Goal: Transaction & Acquisition: Subscribe to service/newsletter

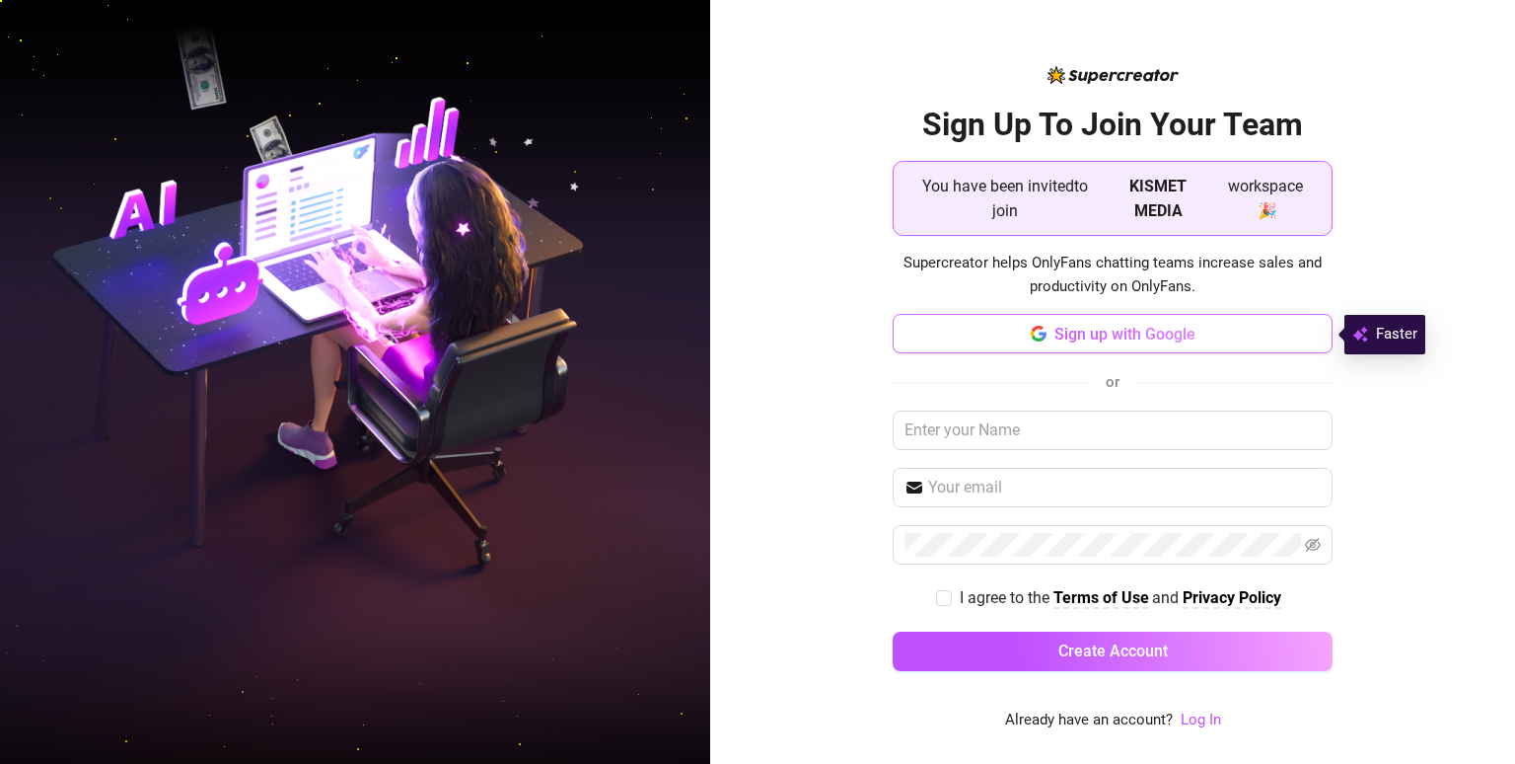
click at [1182, 334] on span "Sign up with Google" at bounding box center [1125, 334] width 141 height 19
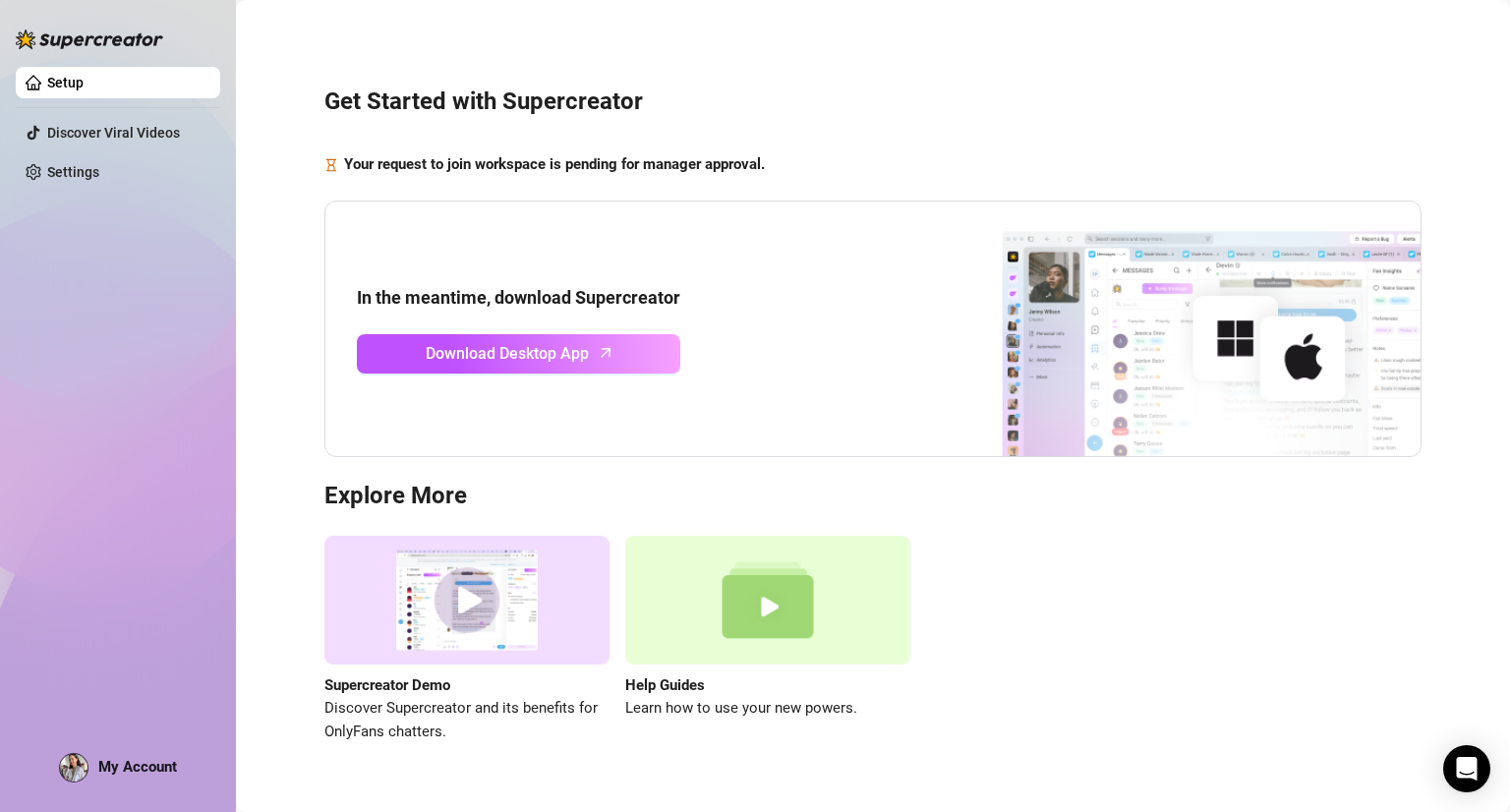
click at [71, 754] on img at bounding box center [74, 768] width 28 height 28
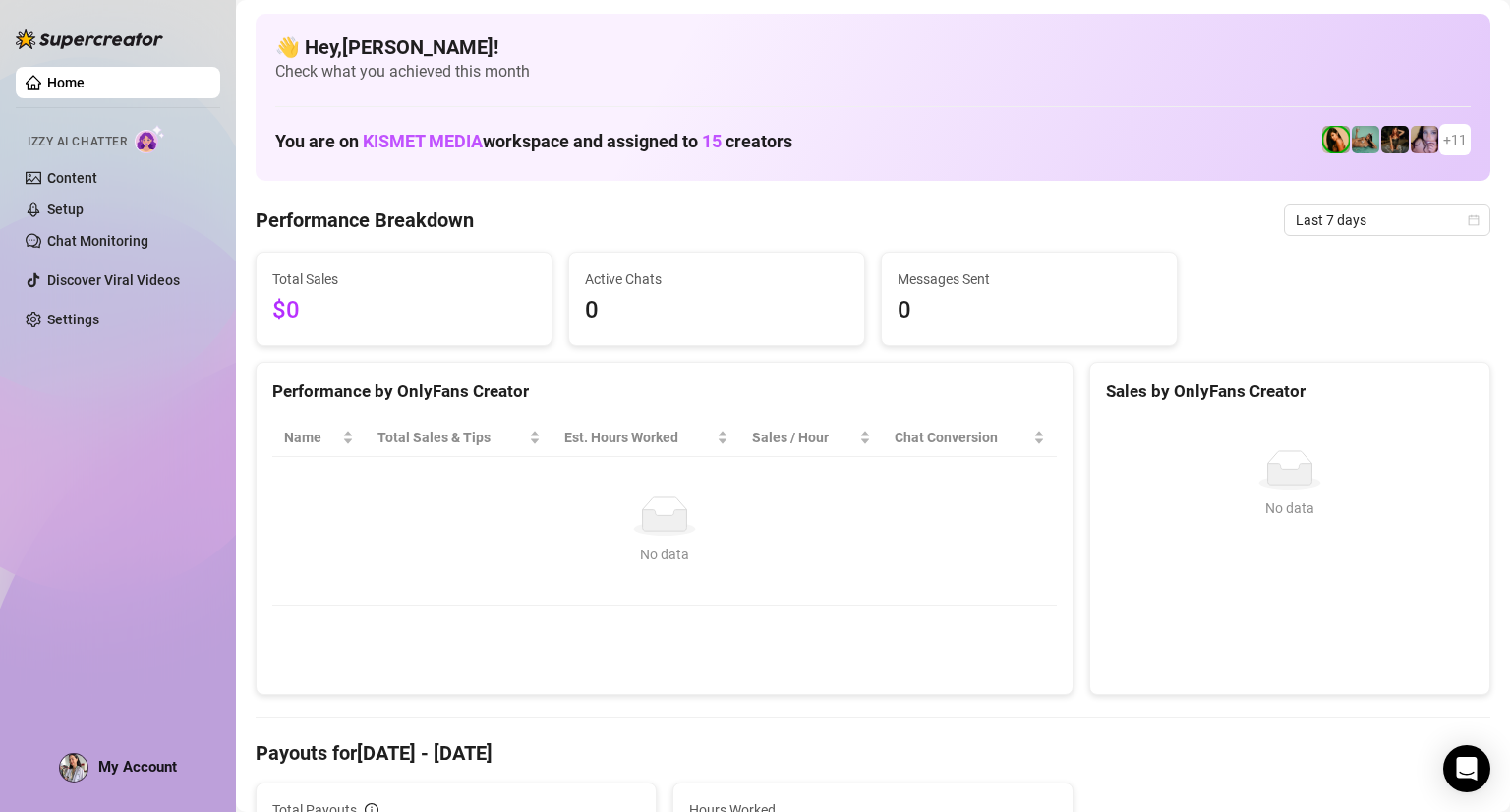
click at [85, 89] on link "Home" at bounding box center [65, 83] width 37 height 16
